Goal: Complete application form

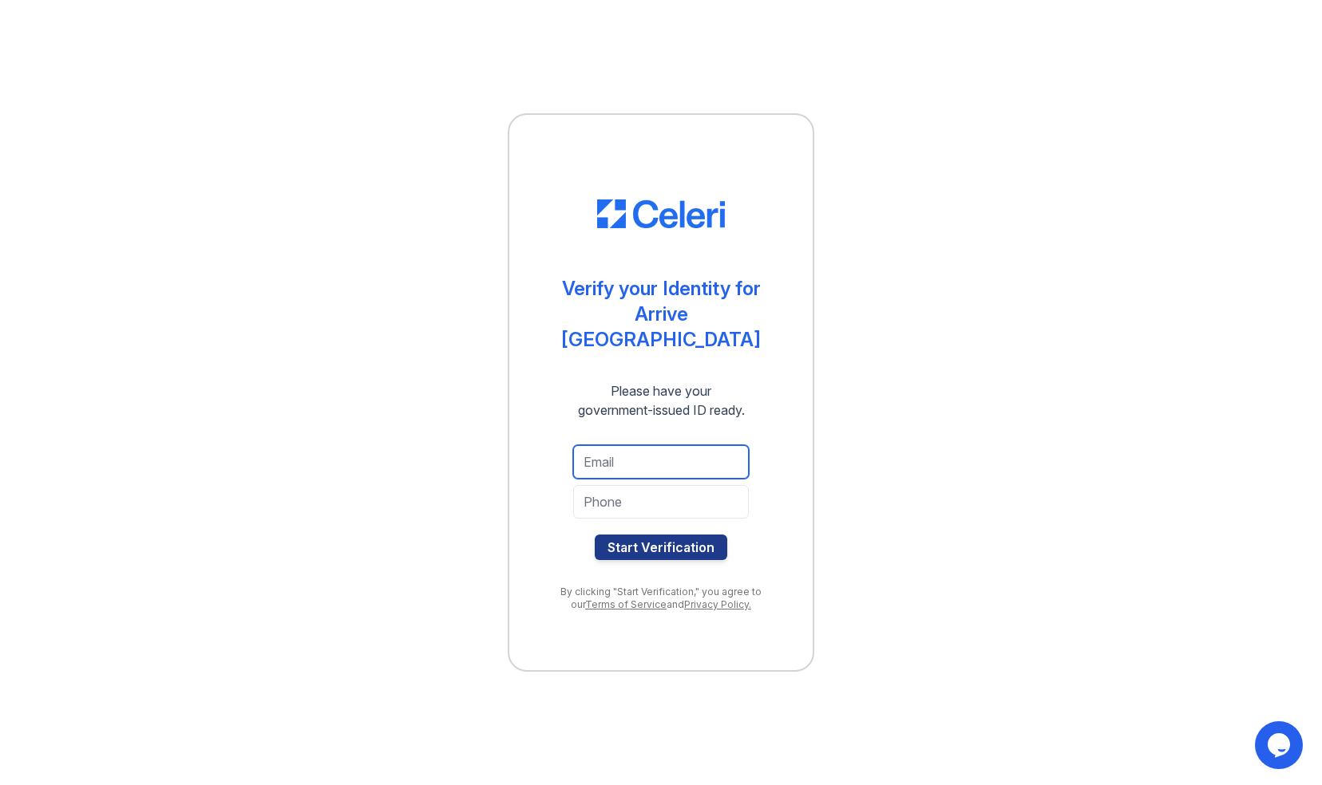
click at [634, 445] on input "email" at bounding box center [661, 462] width 176 height 34
type input "nlewis2412@gmail.com"
type input "2404541346"
click at [576, 433] on div "nlewis2412@gmail.com 2404541346 Start Verification" at bounding box center [660, 503] width 239 height 140
click at [653, 535] on button "Start Verification" at bounding box center [661, 548] width 132 height 26
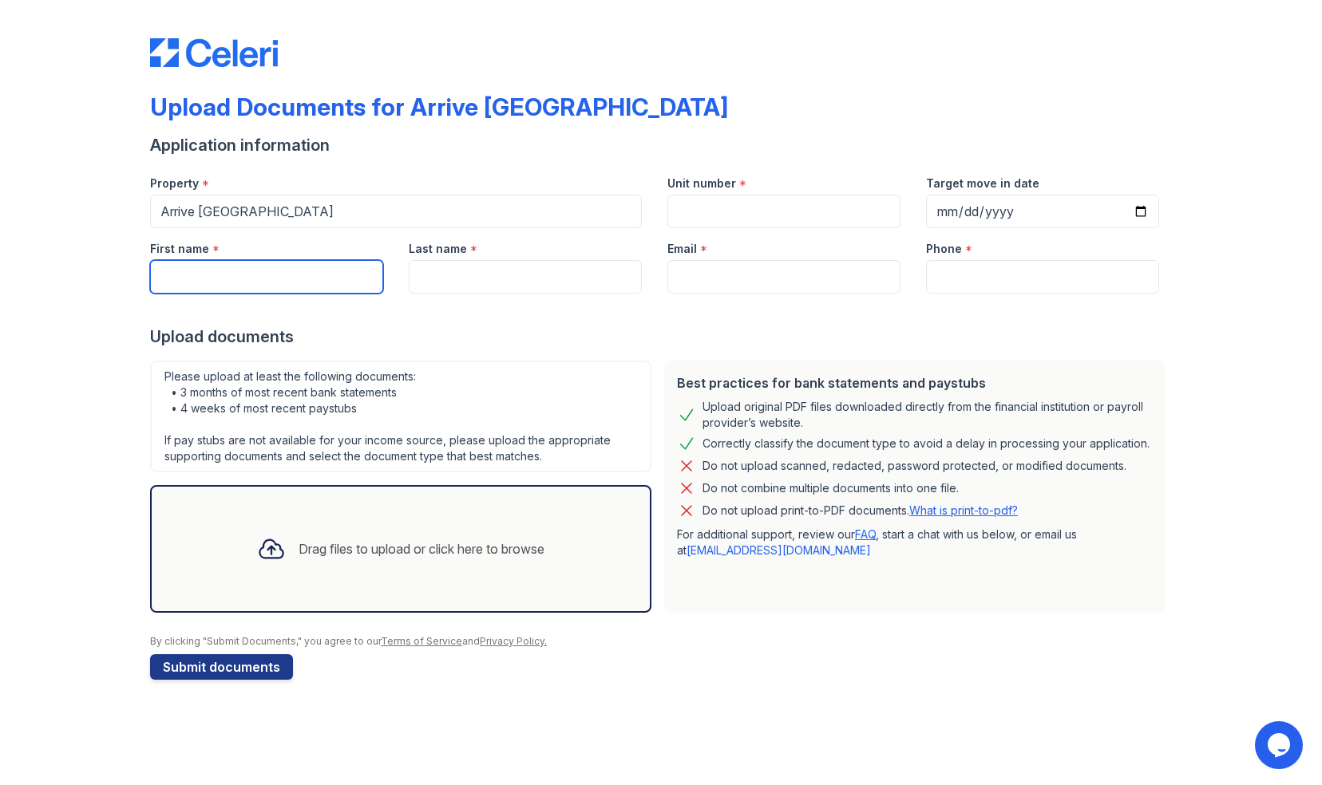
click at [262, 286] on input "First name" at bounding box center [266, 277] width 233 height 34
type input "Nicholas"
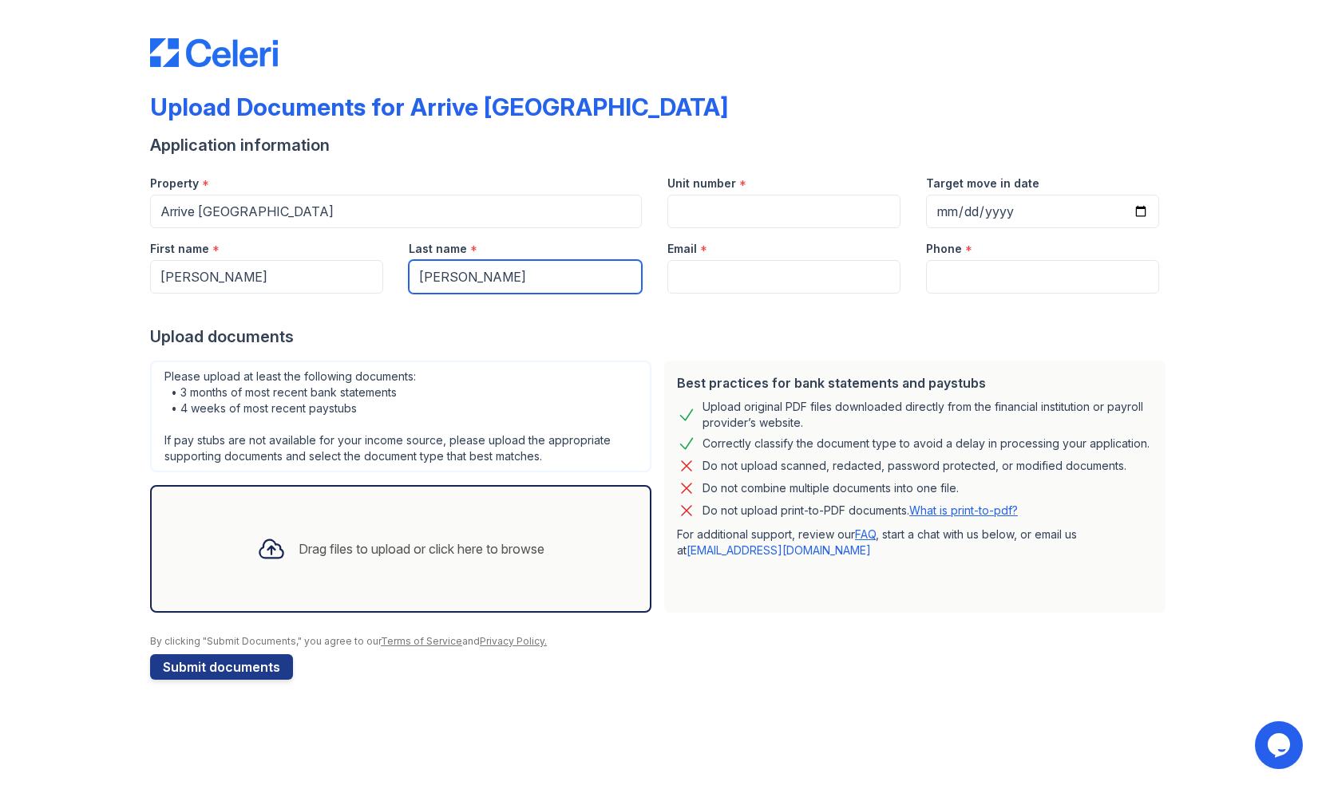
type input "Lewis"
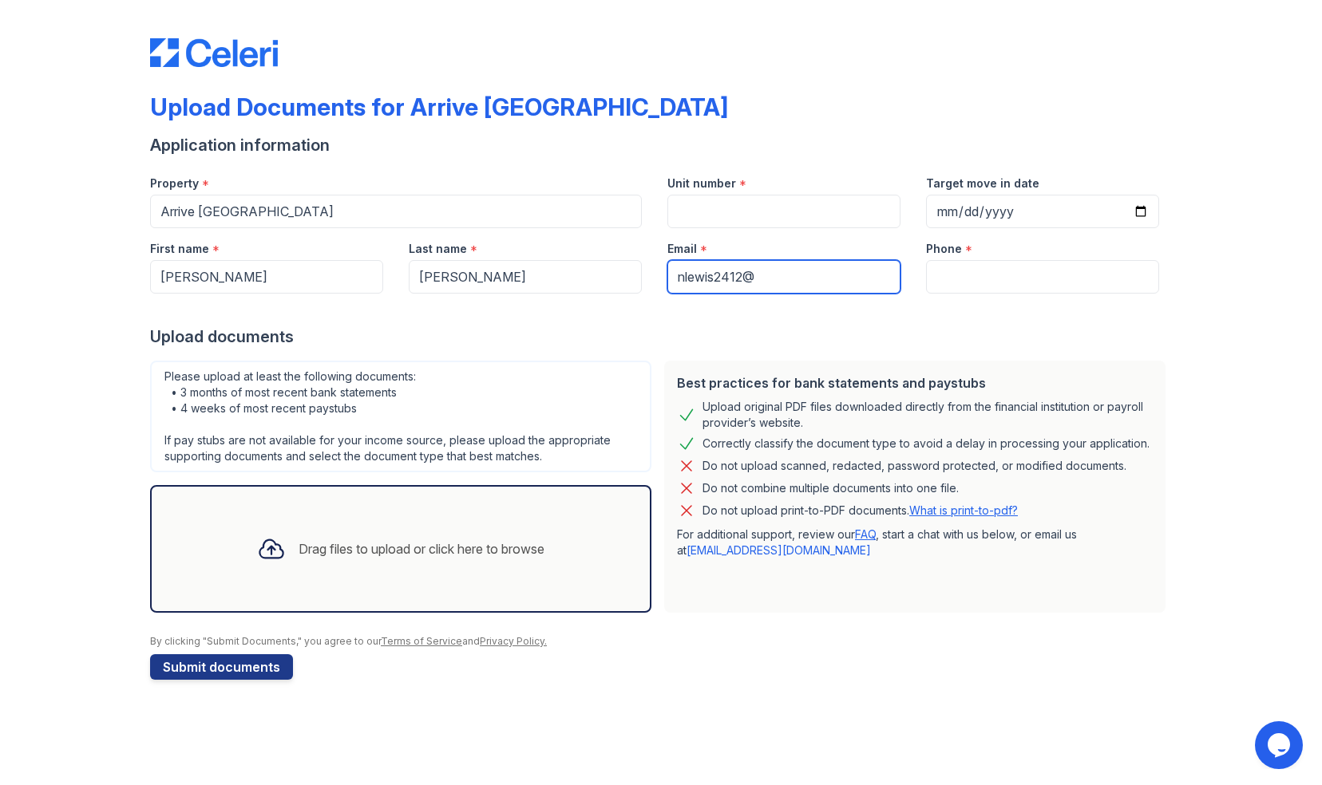
type input "nlewis2412@gmail.com"
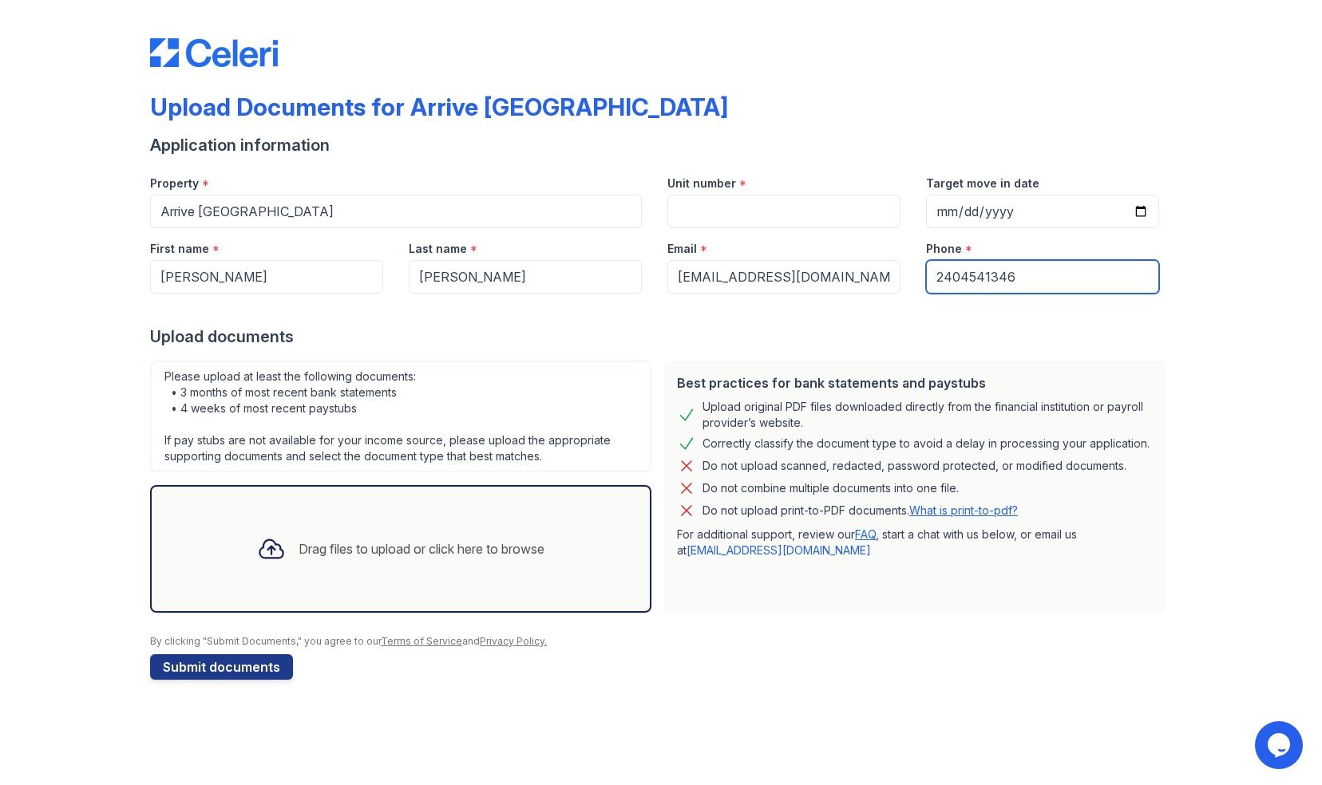
type input "2404541346"
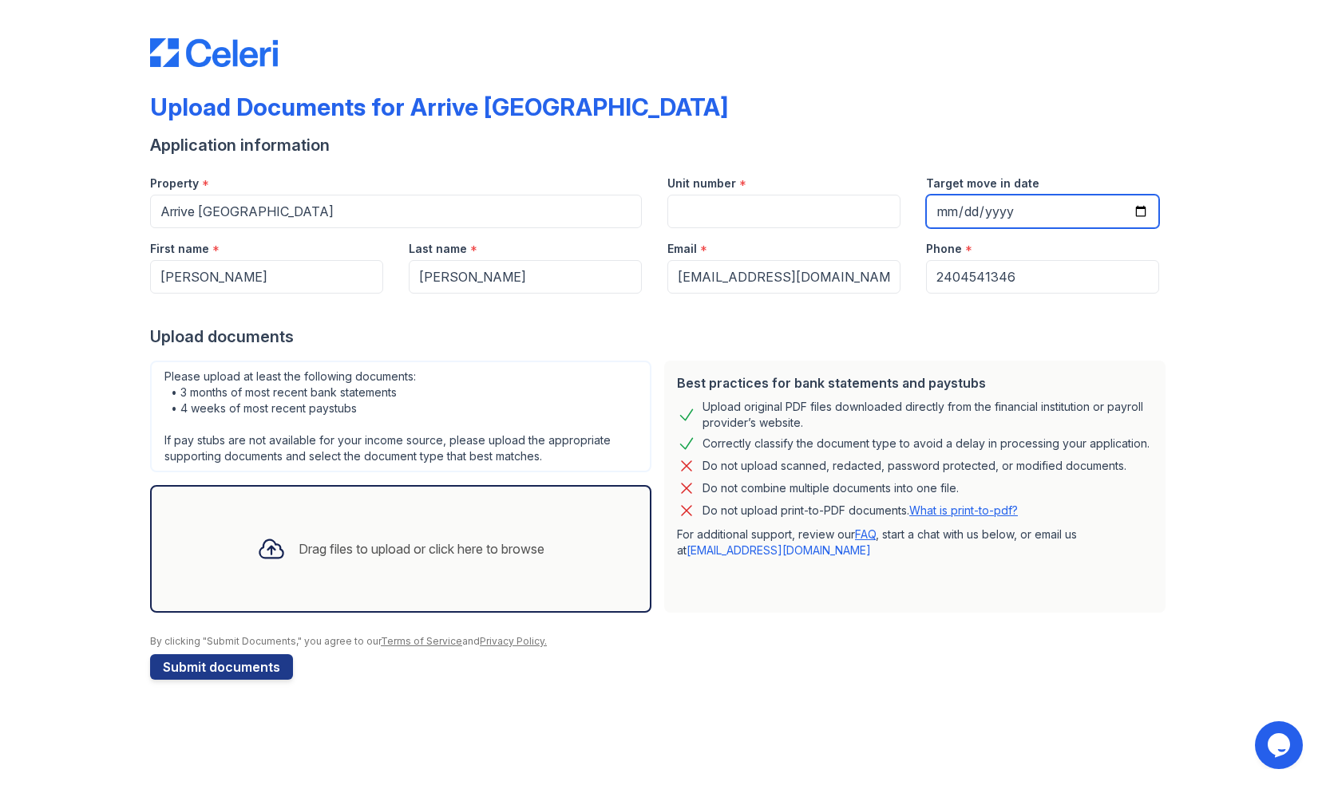
click at [1137, 215] on input "Target move in date" at bounding box center [1042, 212] width 233 height 34
type input "2025-10-24"
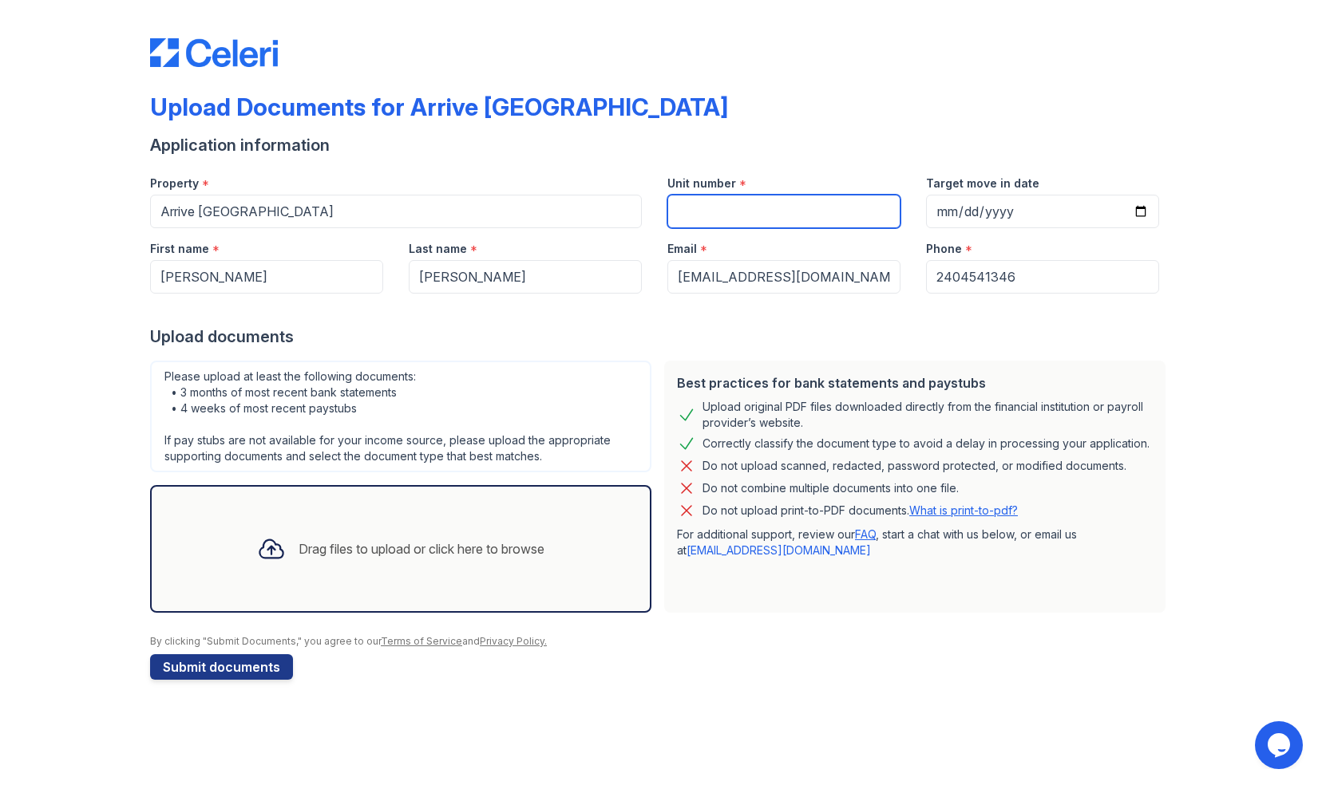
click at [773, 212] on input "Unit number" at bounding box center [783, 212] width 233 height 34
type input "N1201"
click at [477, 334] on div "Upload documents" at bounding box center [661, 337] width 1022 height 22
click at [441, 555] on div "Drag files to upload or click here to browse" at bounding box center [421, 549] width 246 height 19
